Goal: Transaction & Acquisition: Purchase product/service

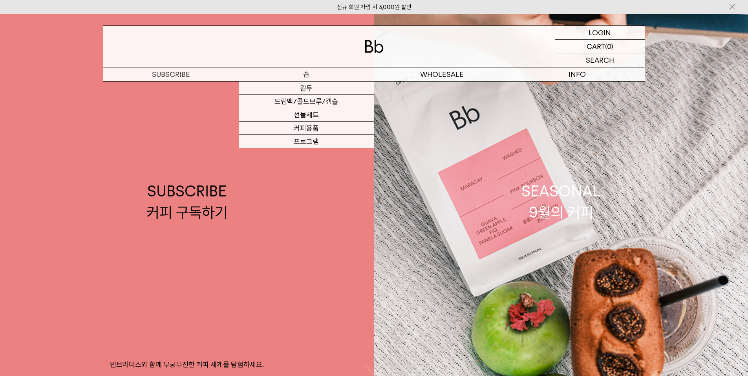
click at [300, 75] on p "숍" at bounding box center [306, 75] width 135 height 14
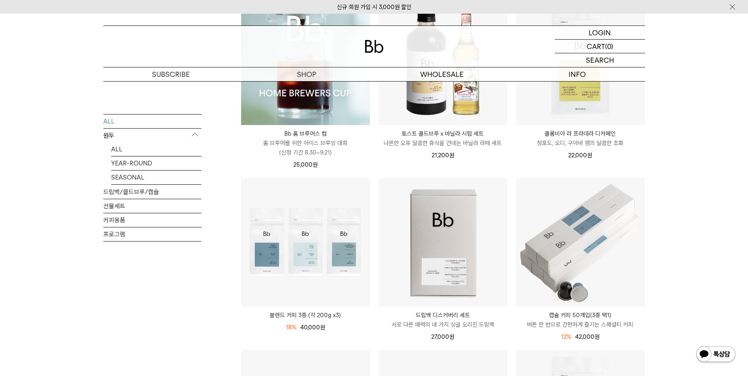
scroll to position [157, 0]
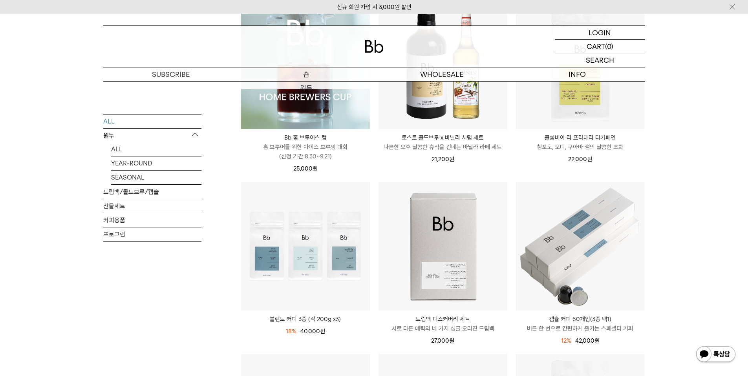
click at [0, 0] on img at bounding box center [0, 0] width 0 height 0
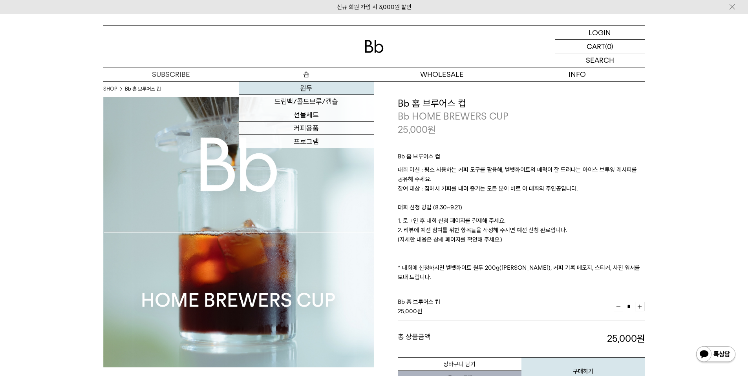
click at [302, 90] on link "원두" at bounding box center [306, 88] width 135 height 13
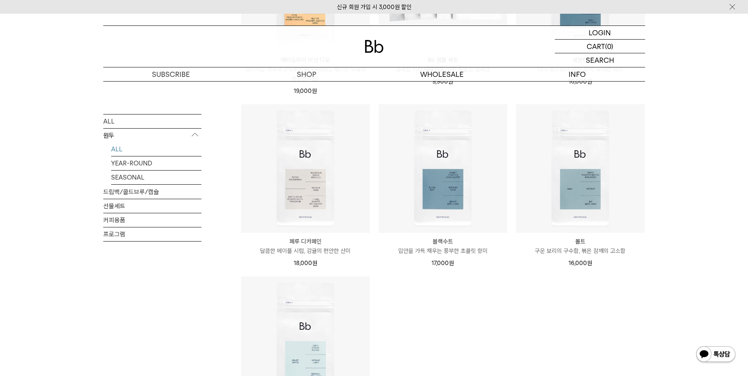
scroll to position [707, 0]
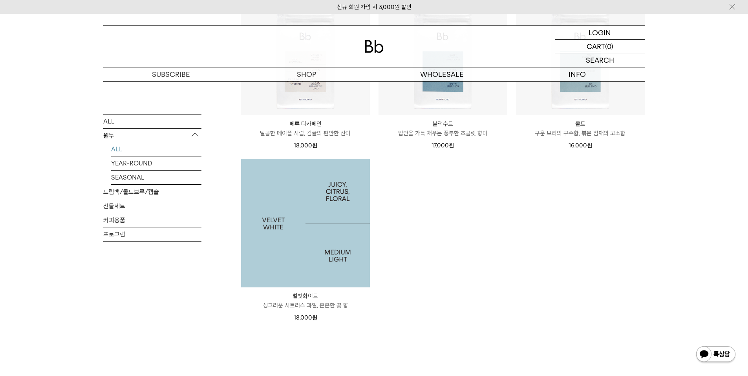
click at [285, 214] on img at bounding box center [305, 223] width 129 height 129
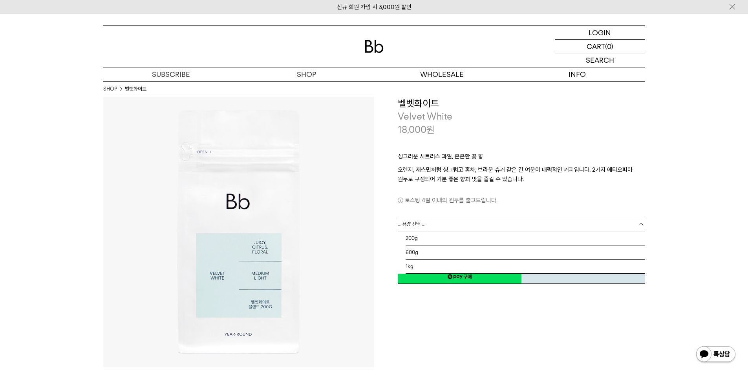
click at [492, 225] on link "= 용량 선택 =" at bounding box center [521, 224] width 247 height 14
click at [417, 264] on li "1kg" at bounding box center [525, 267] width 239 height 14
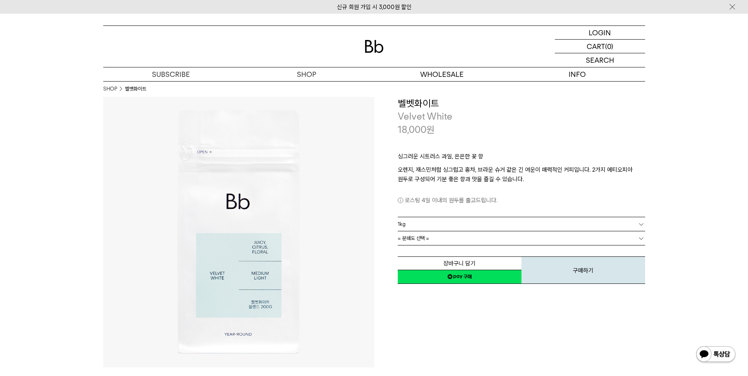
click at [428, 238] on span "= 분쇄도 선택 =" at bounding box center [413, 239] width 31 height 14
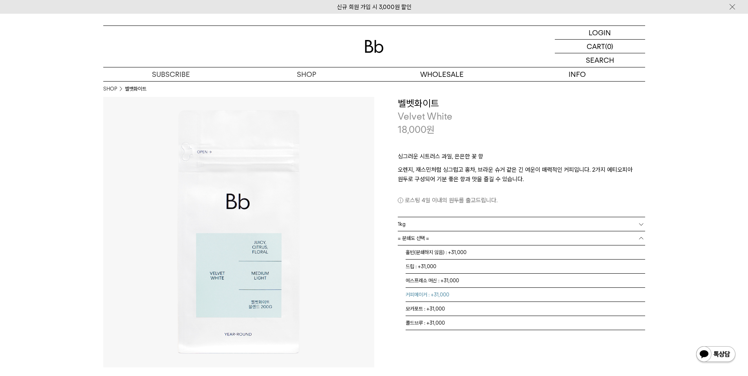
click at [429, 298] on li "커피메이커 : +31,000" at bounding box center [525, 295] width 239 height 14
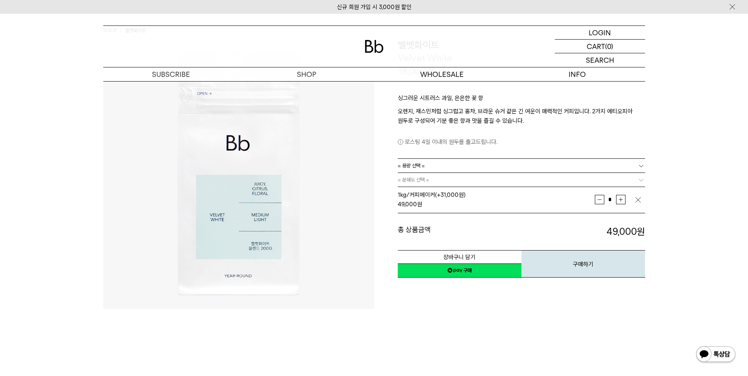
scroll to position [79, 0]
